Goal: Task Accomplishment & Management: Manage account settings

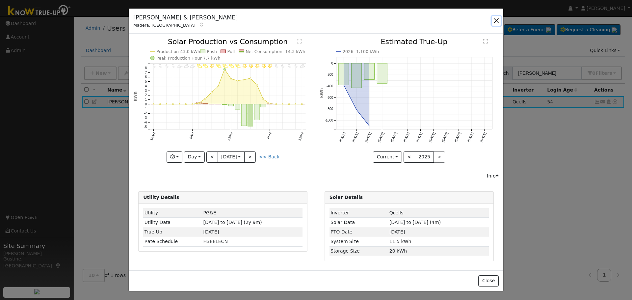
click at [496, 23] on button "button" at bounding box center [496, 20] width 9 height 9
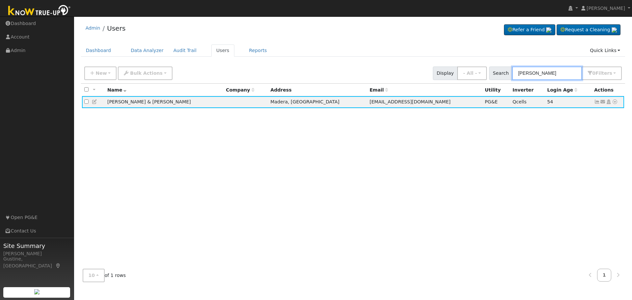
drag, startPoint x: 568, startPoint y: 72, endPoint x: 441, endPoint y: 65, distance: 126.9
click at [459, 68] on div "New Add User Quick Add Quick Connect Quick Convert Lead Bulk Actions Send Email…" at bounding box center [353, 72] width 540 height 16
paste input "SSMGUE6FK7"
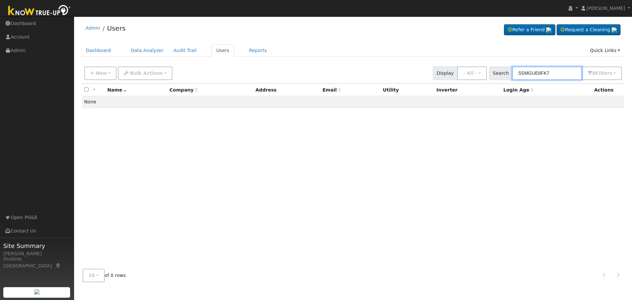
paste input "MichaelNguyen"
drag, startPoint x: 575, startPoint y: 68, endPoint x: 474, endPoint y: 65, distance: 101.8
click at [474, 65] on div "New Add User Quick Add Quick Connect Quick Convert Lead Bulk Actions Send Email…" at bounding box center [353, 72] width 540 height 16
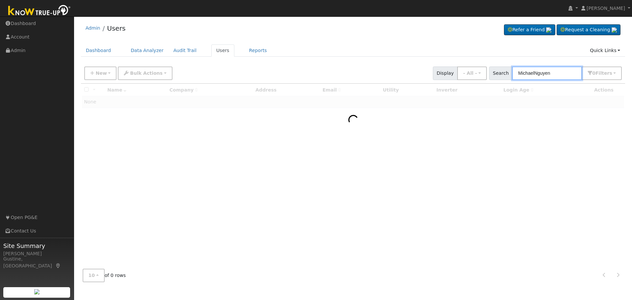
click at [535, 75] on input "MichaelNguyen" at bounding box center [547, 72] width 70 height 13
click at [539, 74] on input "MichaelNguyen" at bounding box center [547, 72] width 70 height 13
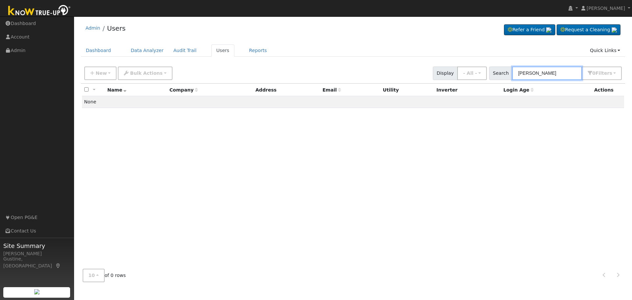
drag, startPoint x: 537, startPoint y: 72, endPoint x: 305, endPoint y: 72, distance: 232.0
click at [312, 72] on div "New Add User Quick Add Quick Connect Quick Convert Lead Bulk Actions Send Email…" at bounding box center [353, 72] width 540 height 16
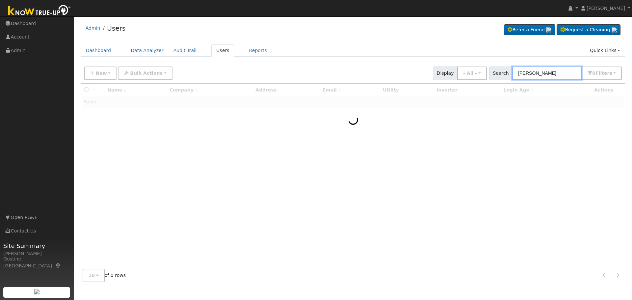
click at [524, 72] on input "[PERSON_NAME]" at bounding box center [547, 72] width 70 height 13
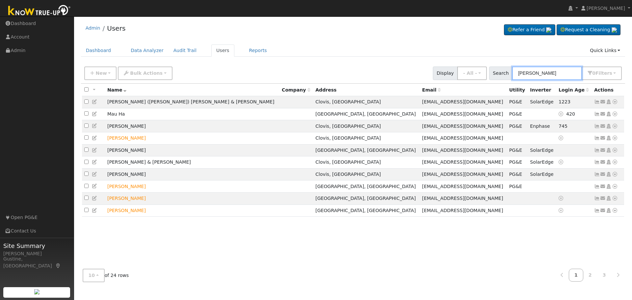
type input "[PERSON_NAME]"
click at [607, 278] on link "3" at bounding box center [604, 275] width 14 height 13
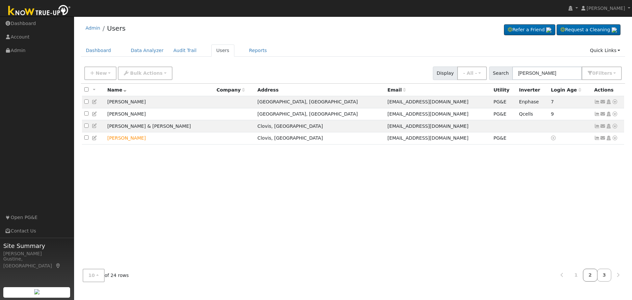
click at [596, 277] on link "2" at bounding box center [590, 275] width 14 height 13
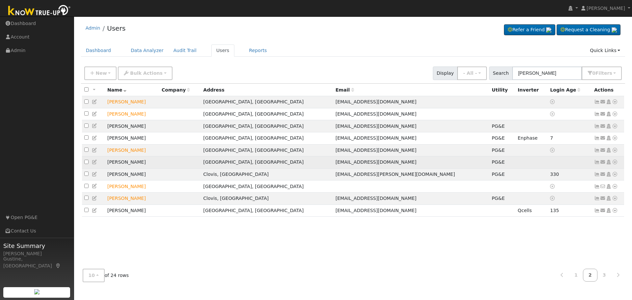
click at [597, 164] on icon at bounding box center [597, 162] width 6 height 5
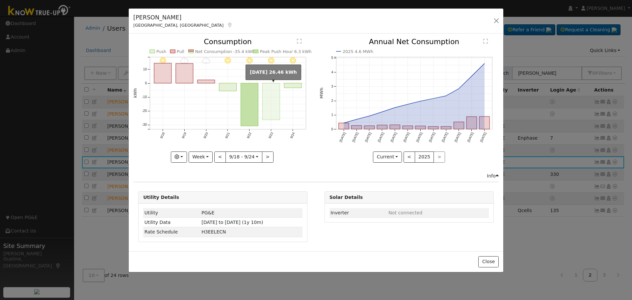
click at [271, 103] on rect "onclick=""" at bounding box center [271, 101] width 17 height 37
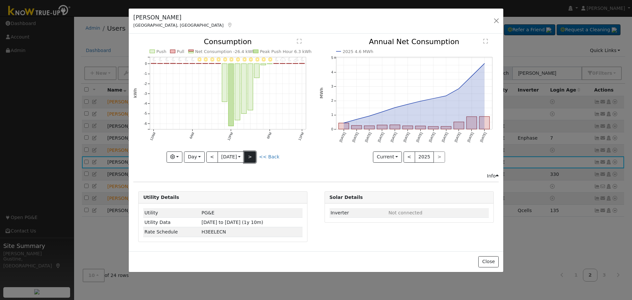
click at [251, 158] on button ">" at bounding box center [250, 156] width 12 height 11
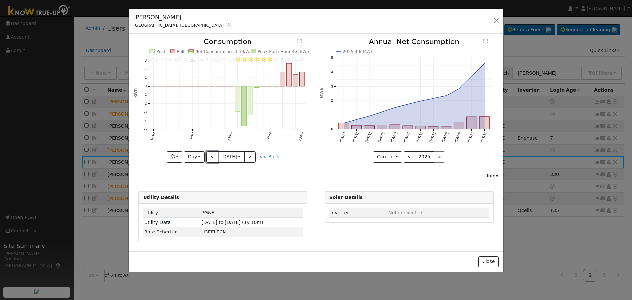
click at [214, 157] on button "<" at bounding box center [212, 156] width 12 height 11
type input "[DATE]"
